Goal: Task Accomplishment & Management: Manage account settings

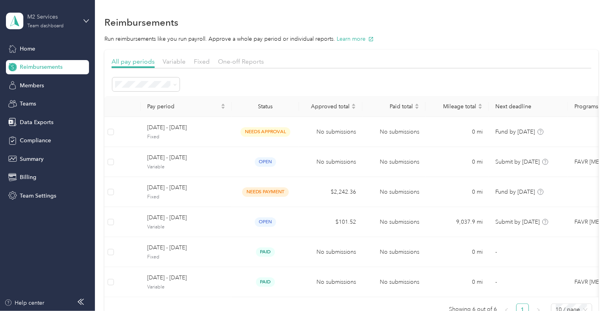
click at [68, 23] on div "M2 Services Team dashboard" at bounding box center [51, 21] width 49 height 16
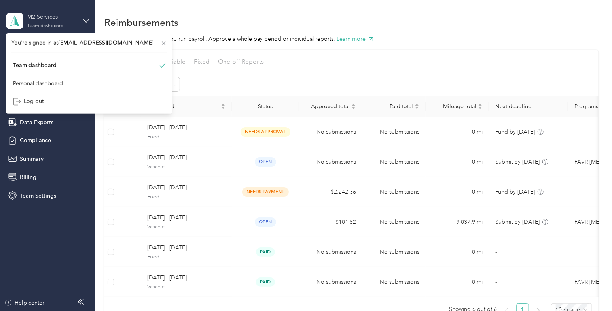
click at [68, 23] on div "M2 Services Team dashboard" at bounding box center [51, 21] width 49 height 16
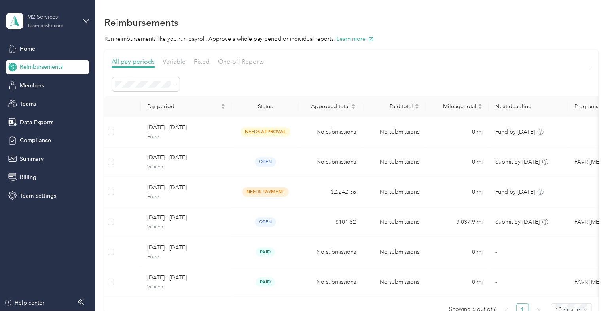
click at [34, 22] on div "M2 Services Team dashboard" at bounding box center [51, 21] width 49 height 16
click at [38, 101] on div "Log out" at bounding box center [88, 101] width 155 height 14
